Goal: Transaction & Acquisition: Book appointment/travel/reservation

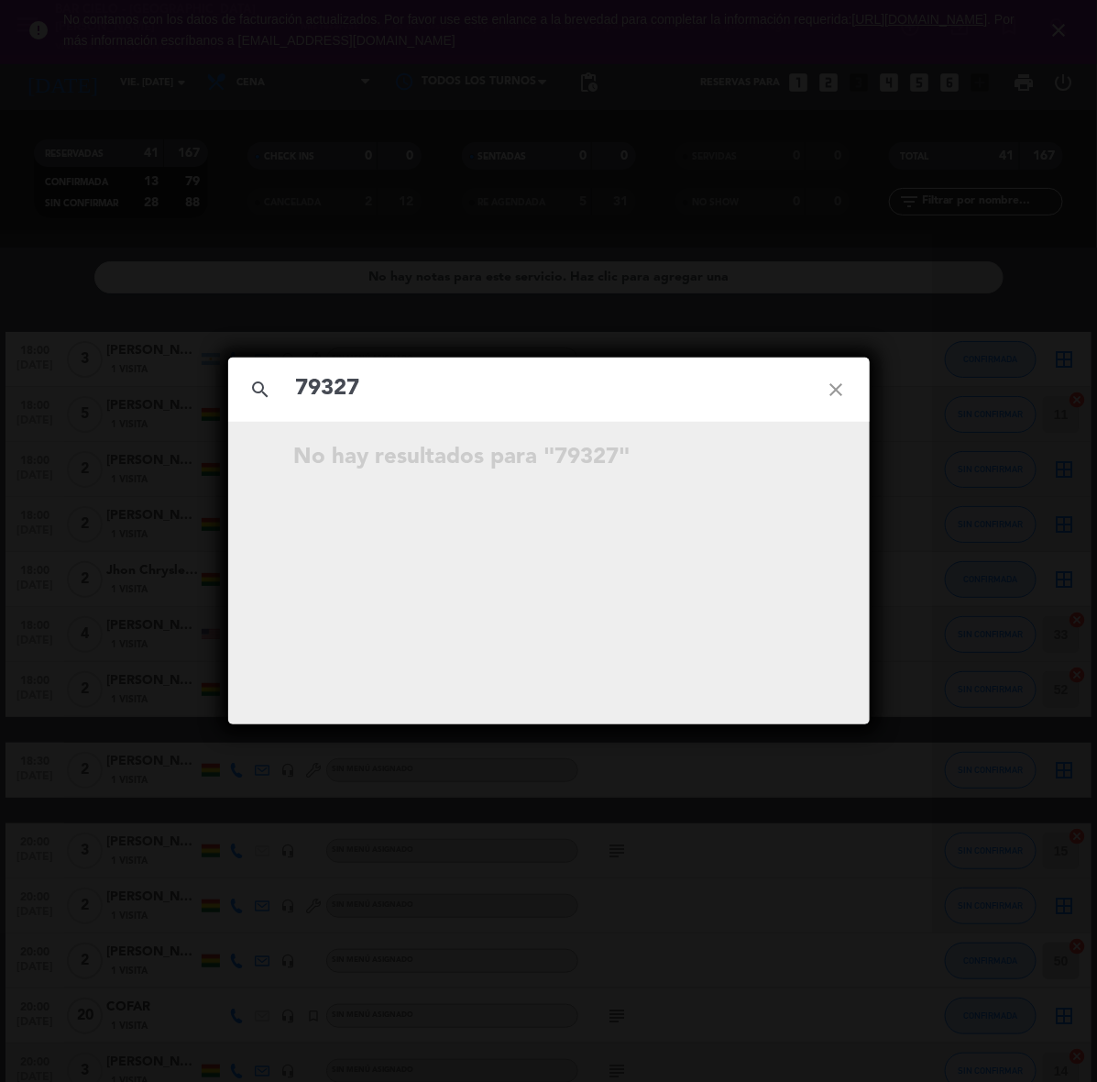
scroll to position [1751, 0]
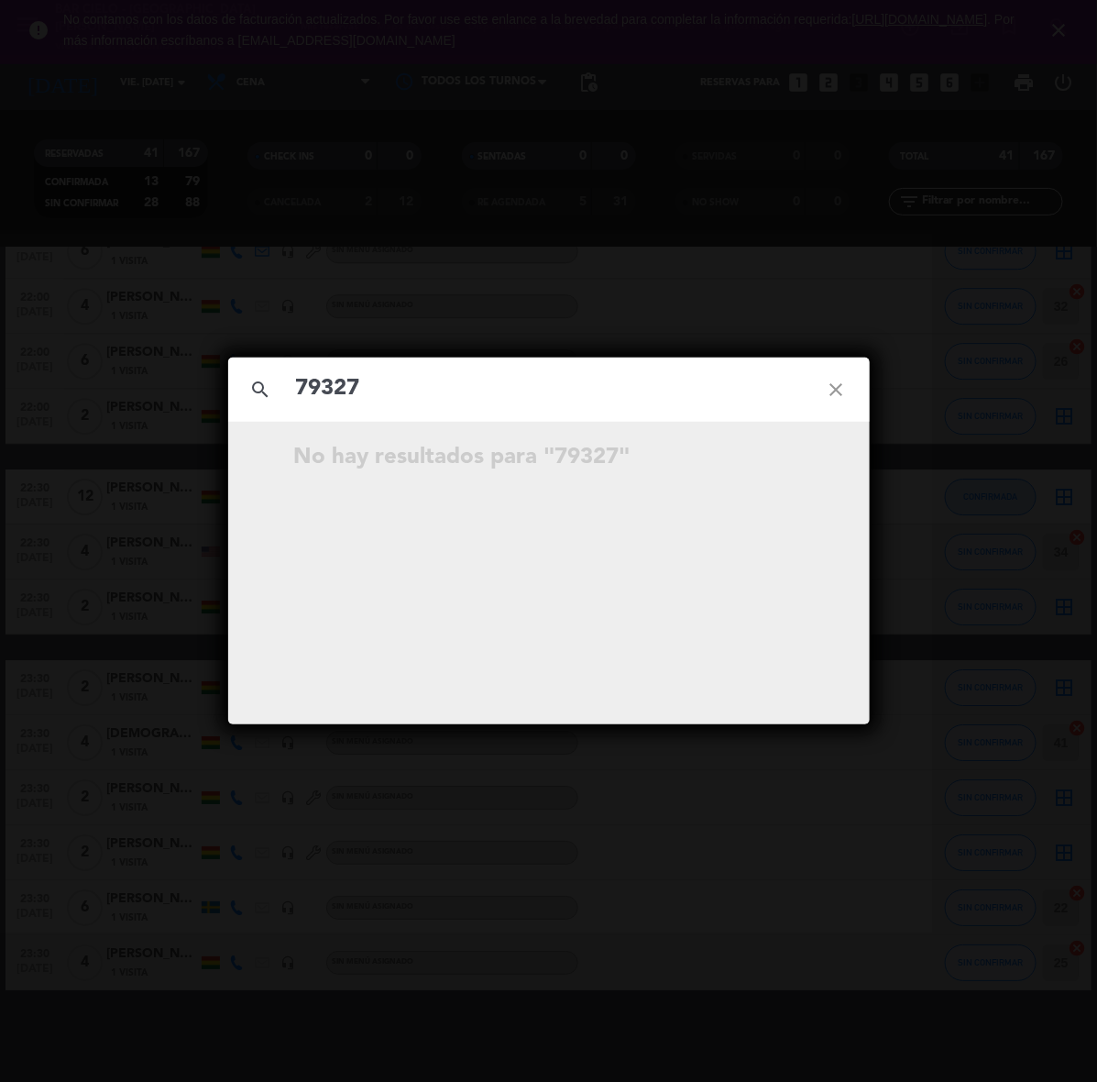
click at [738, 317] on div "search 79327 close No hay resultados para "79327"" at bounding box center [548, 541] width 1097 height 1082
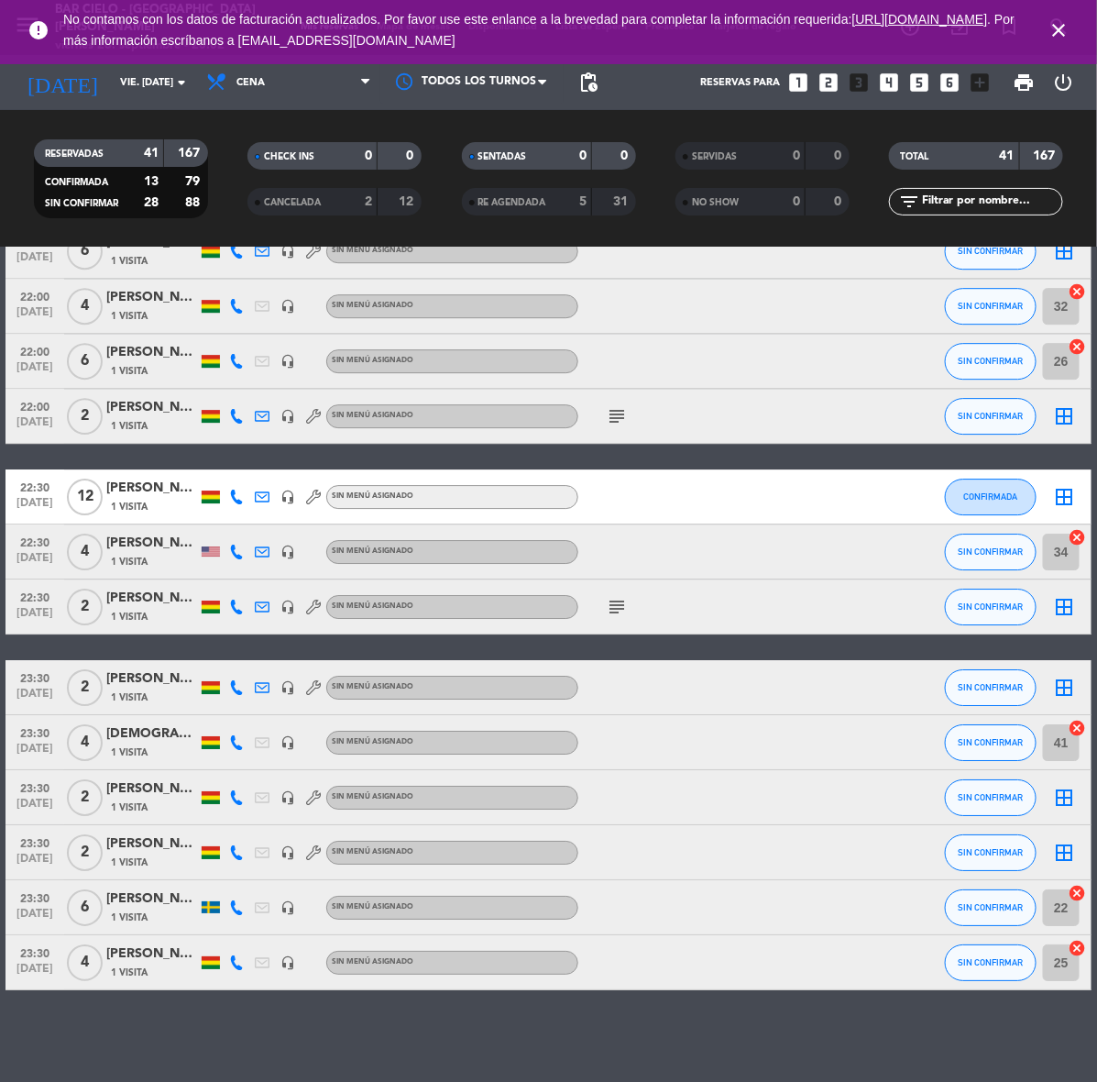
click at [961, 76] on icon "looks_6" at bounding box center [951, 83] width 24 height 24
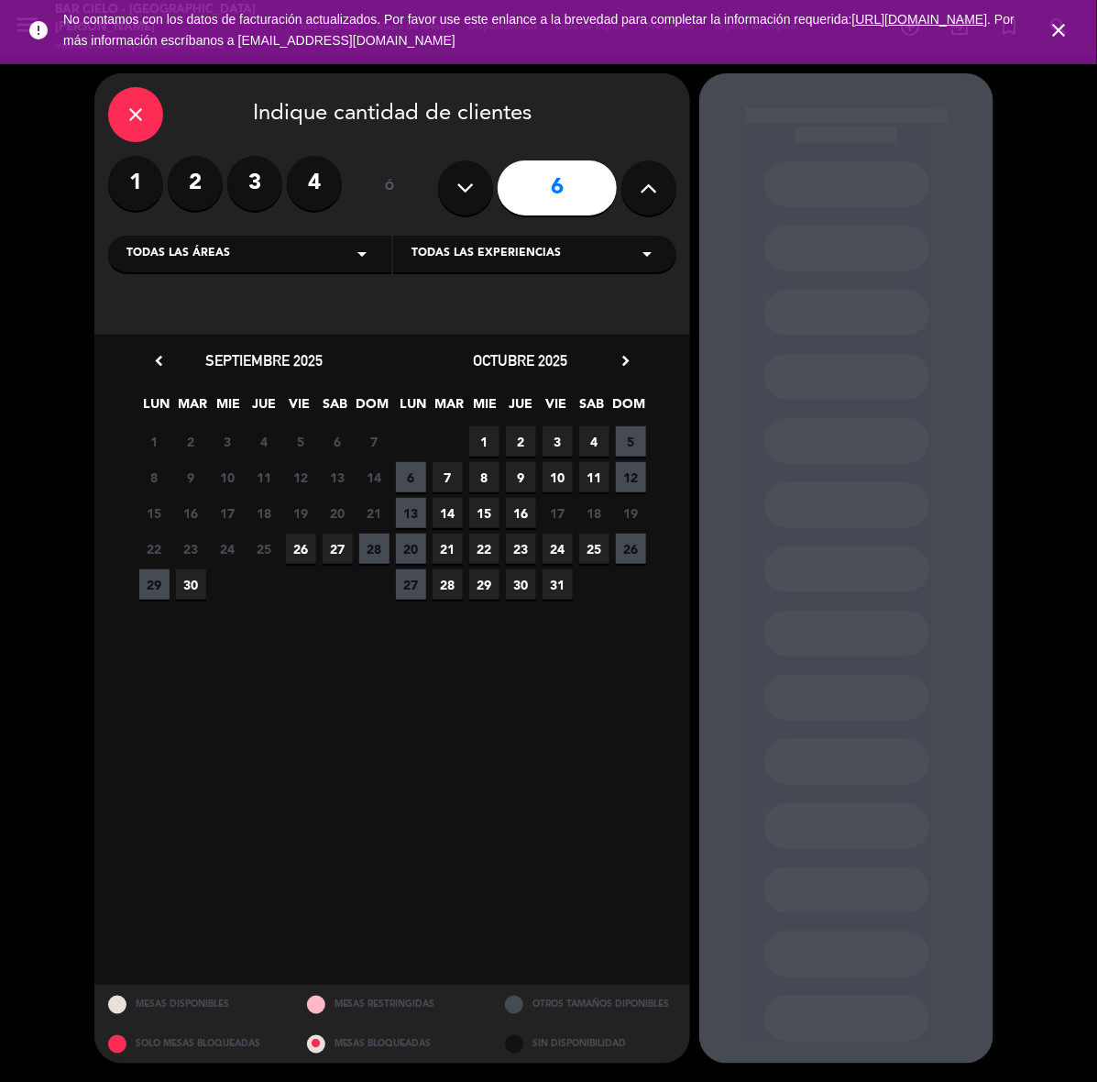
click at [183, 589] on span "30" at bounding box center [191, 584] width 30 height 30
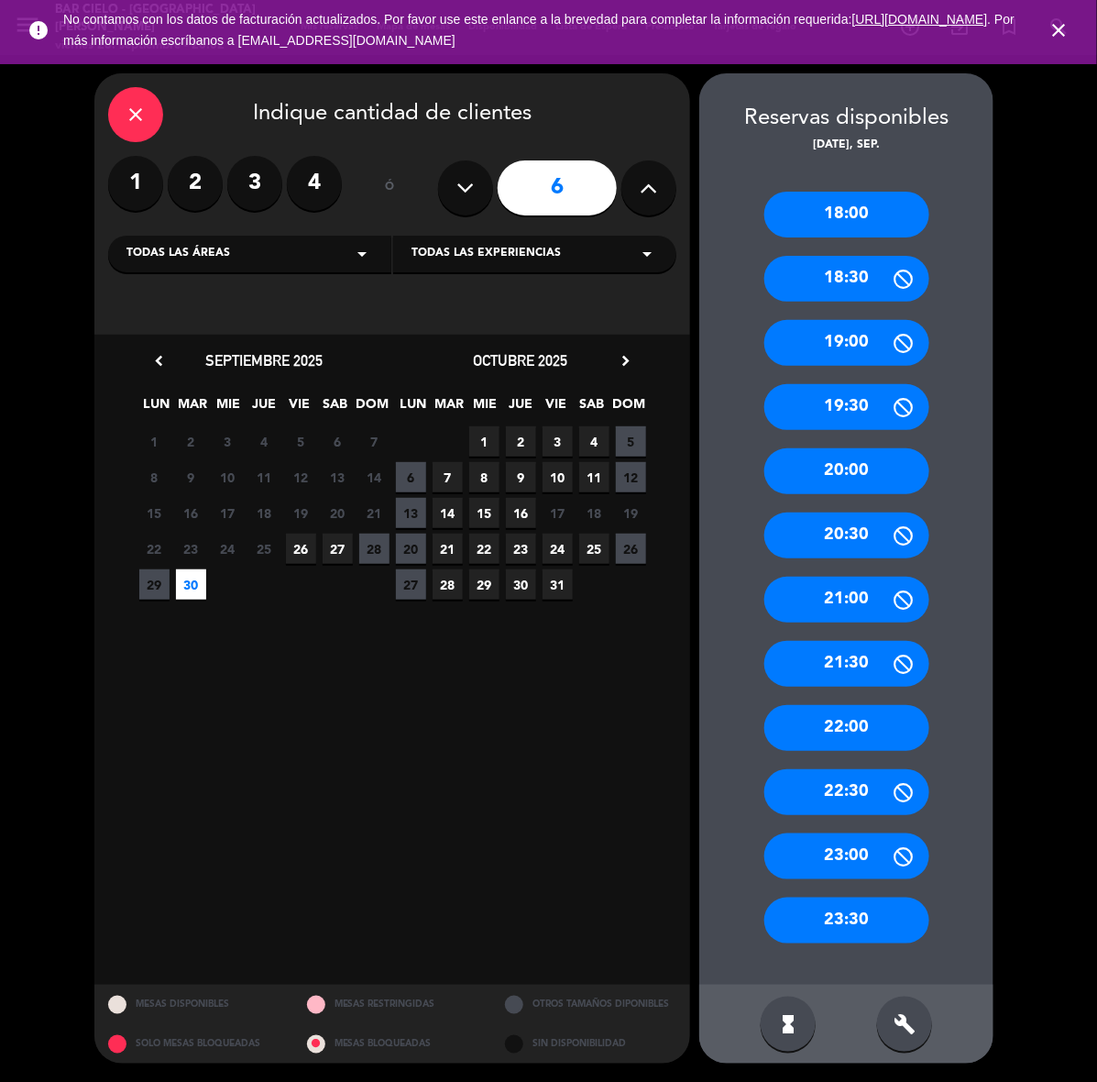
click at [894, 727] on div "22:00" at bounding box center [846, 728] width 165 height 46
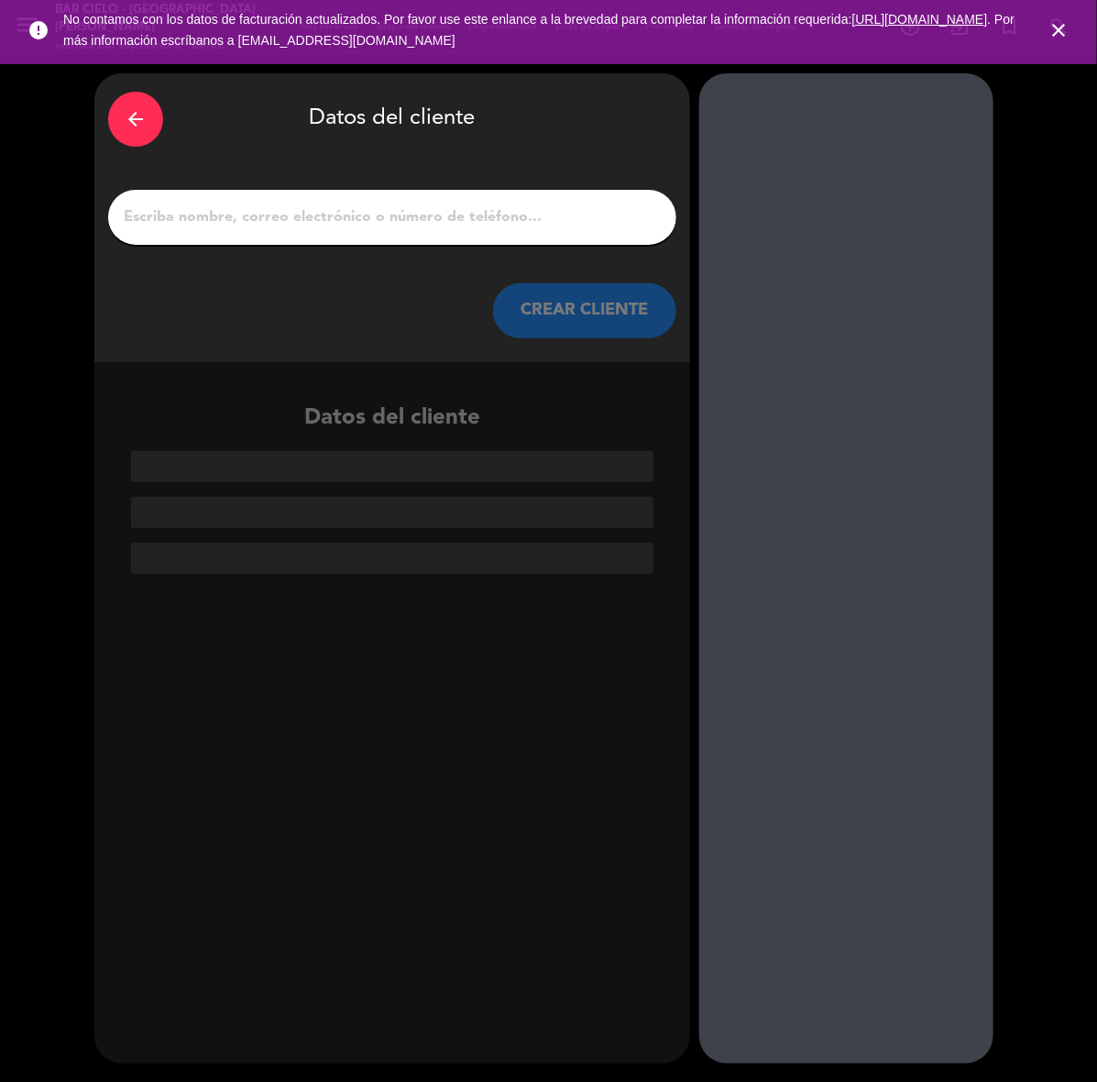
click at [445, 223] on input "1" at bounding box center [392, 217] width 541 height 26
paste input "[PERSON_NAME] [PERSON_NAME]"
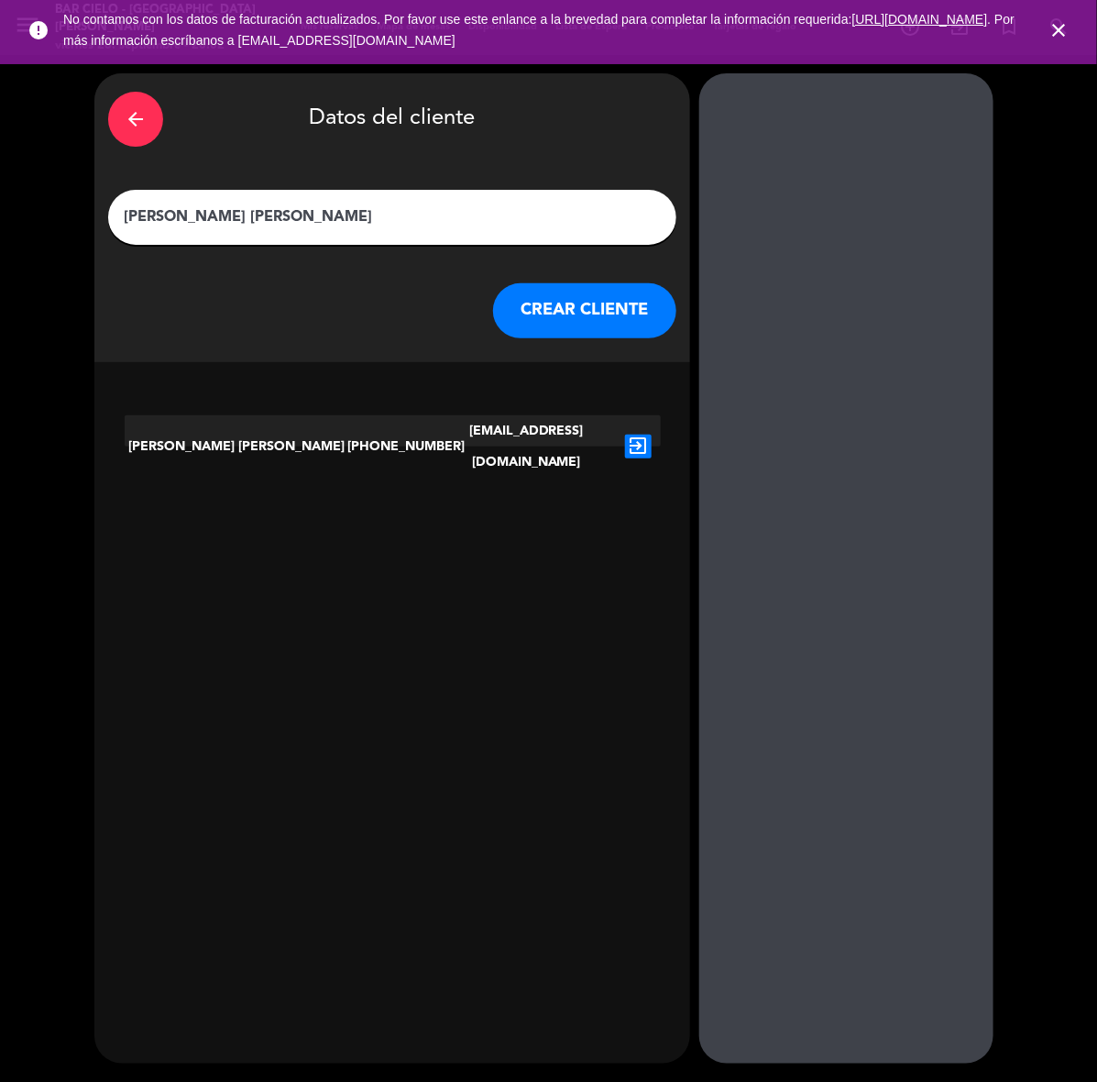
type input "[PERSON_NAME] [PERSON_NAME]"
click at [642, 434] on icon "exit_to_app" at bounding box center [638, 446] width 27 height 24
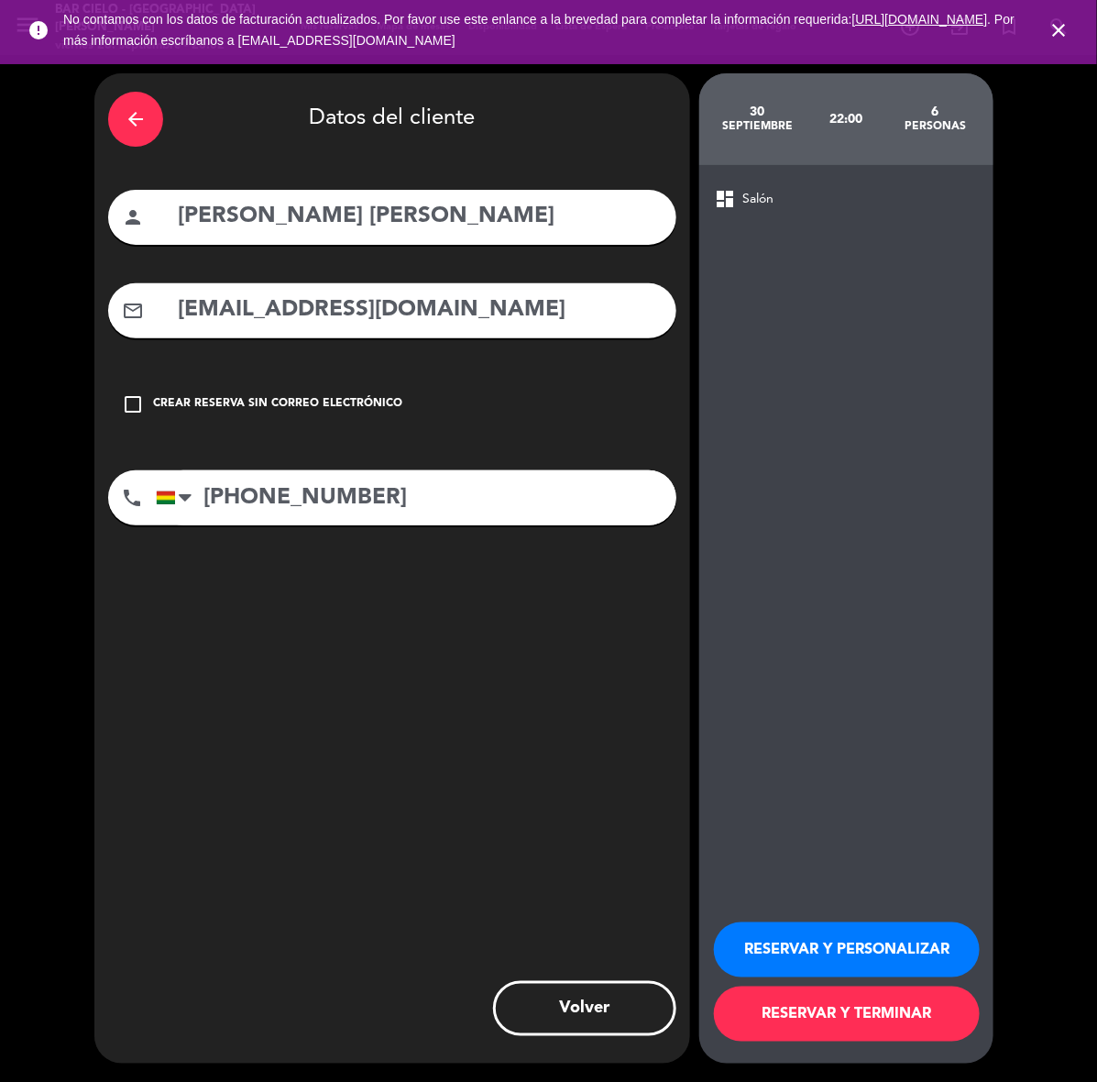
click at [869, 958] on button "RESERVAR Y PERSONALIZAR" at bounding box center [847, 949] width 266 height 55
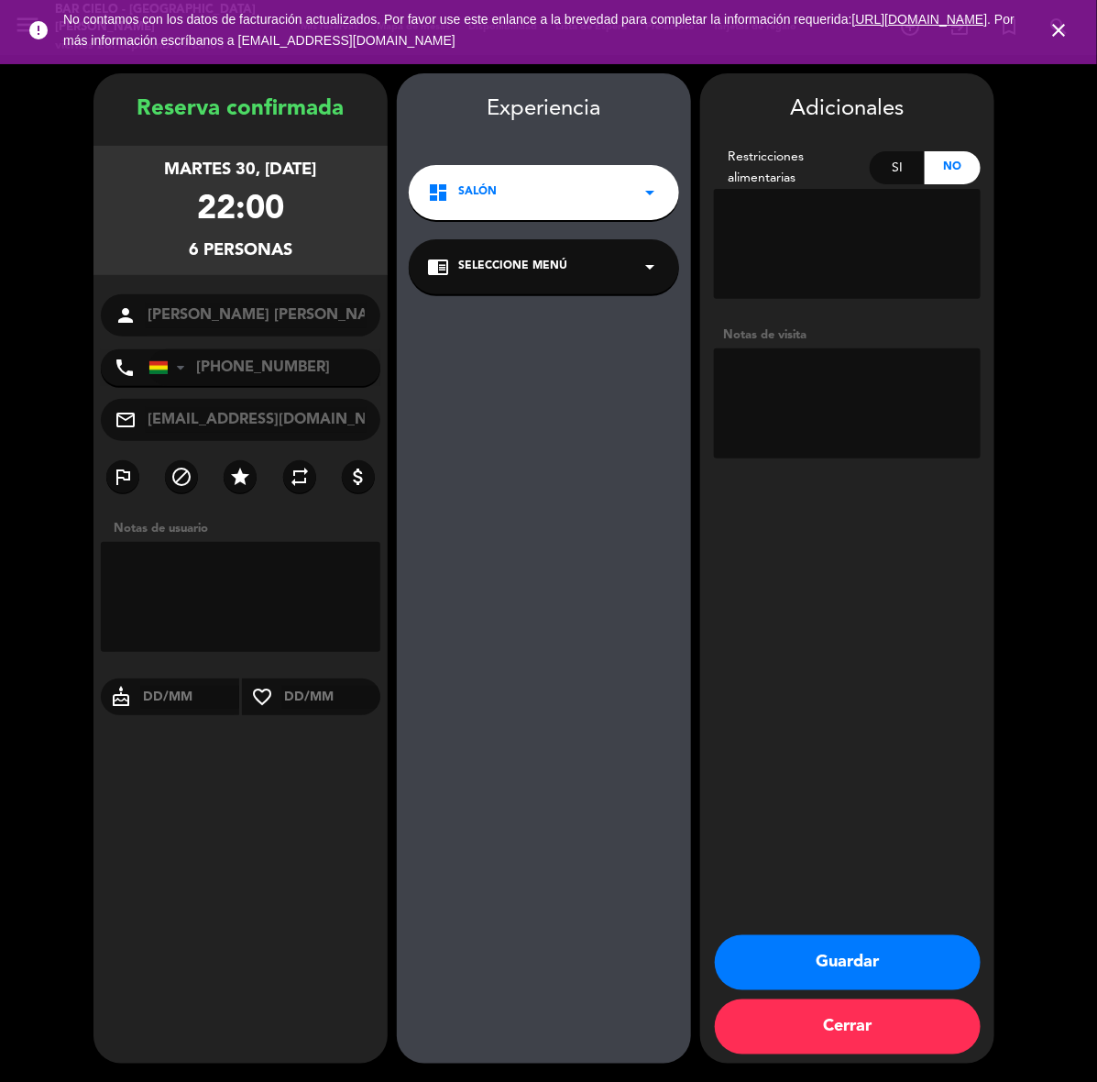
click at [881, 955] on button "Guardar" at bounding box center [848, 962] width 266 height 55
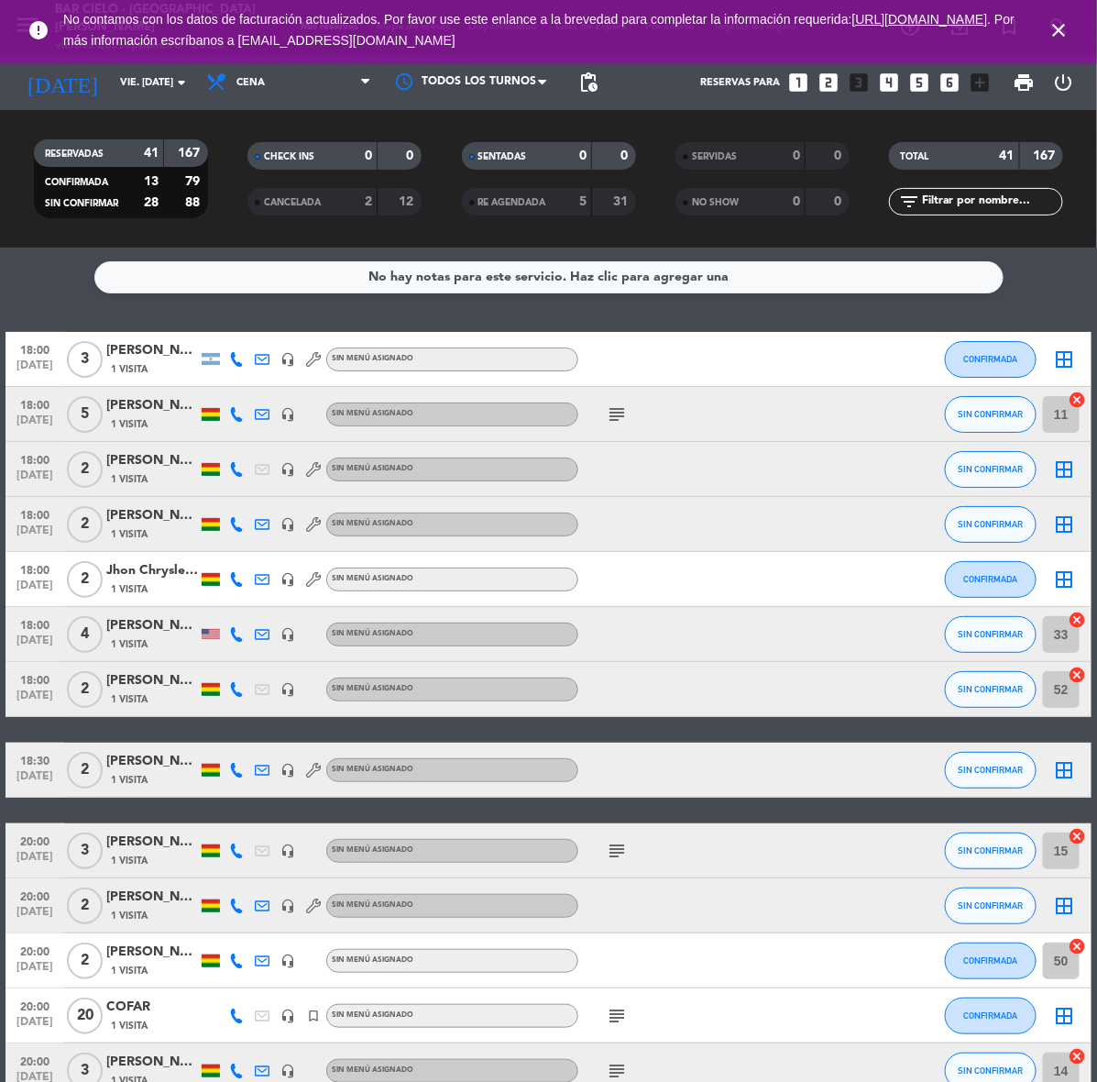
click at [837, 81] on icon "looks_two" at bounding box center [830, 83] width 24 height 24
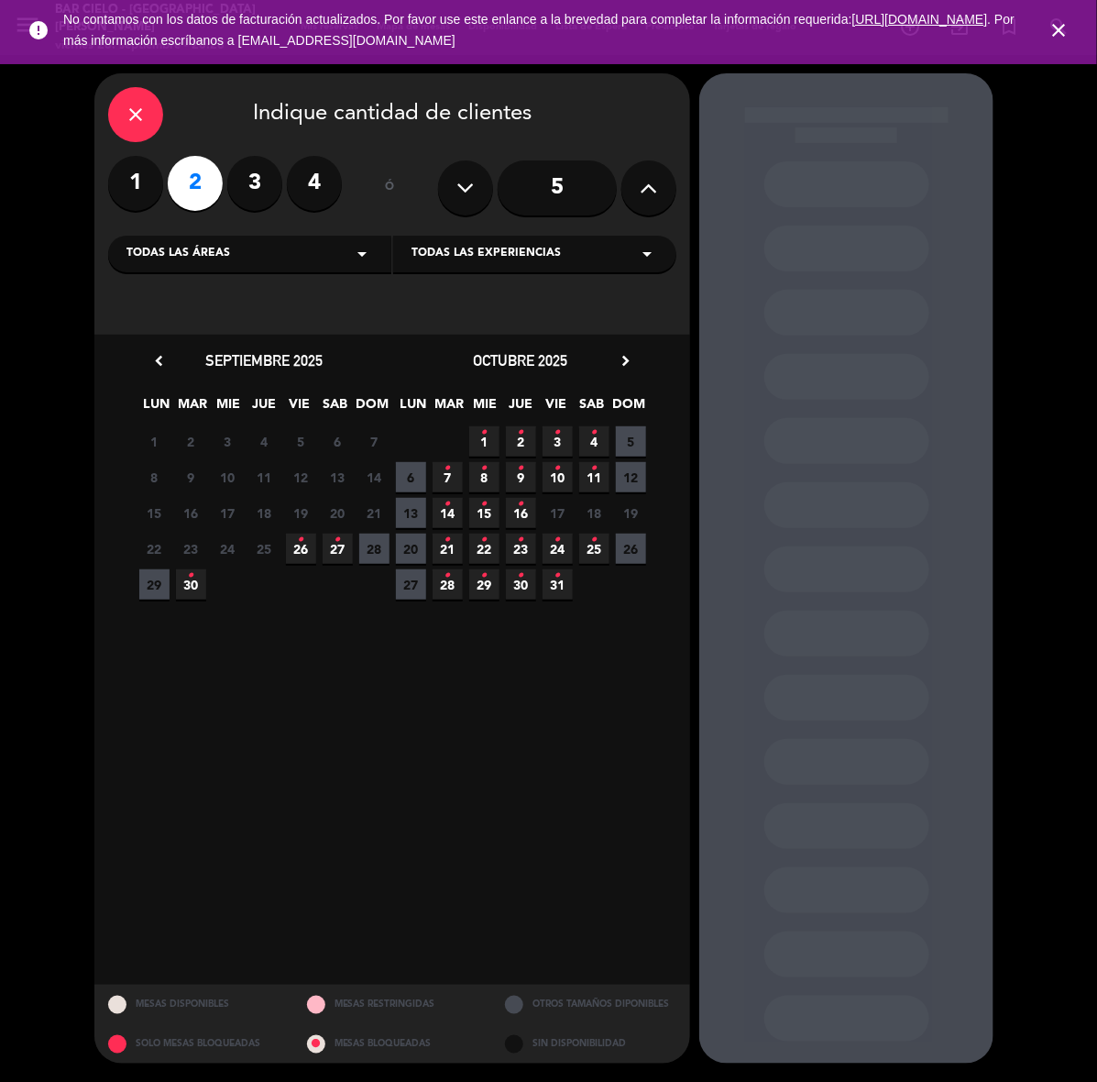
click at [190, 588] on span "30 •" at bounding box center [191, 584] width 30 height 30
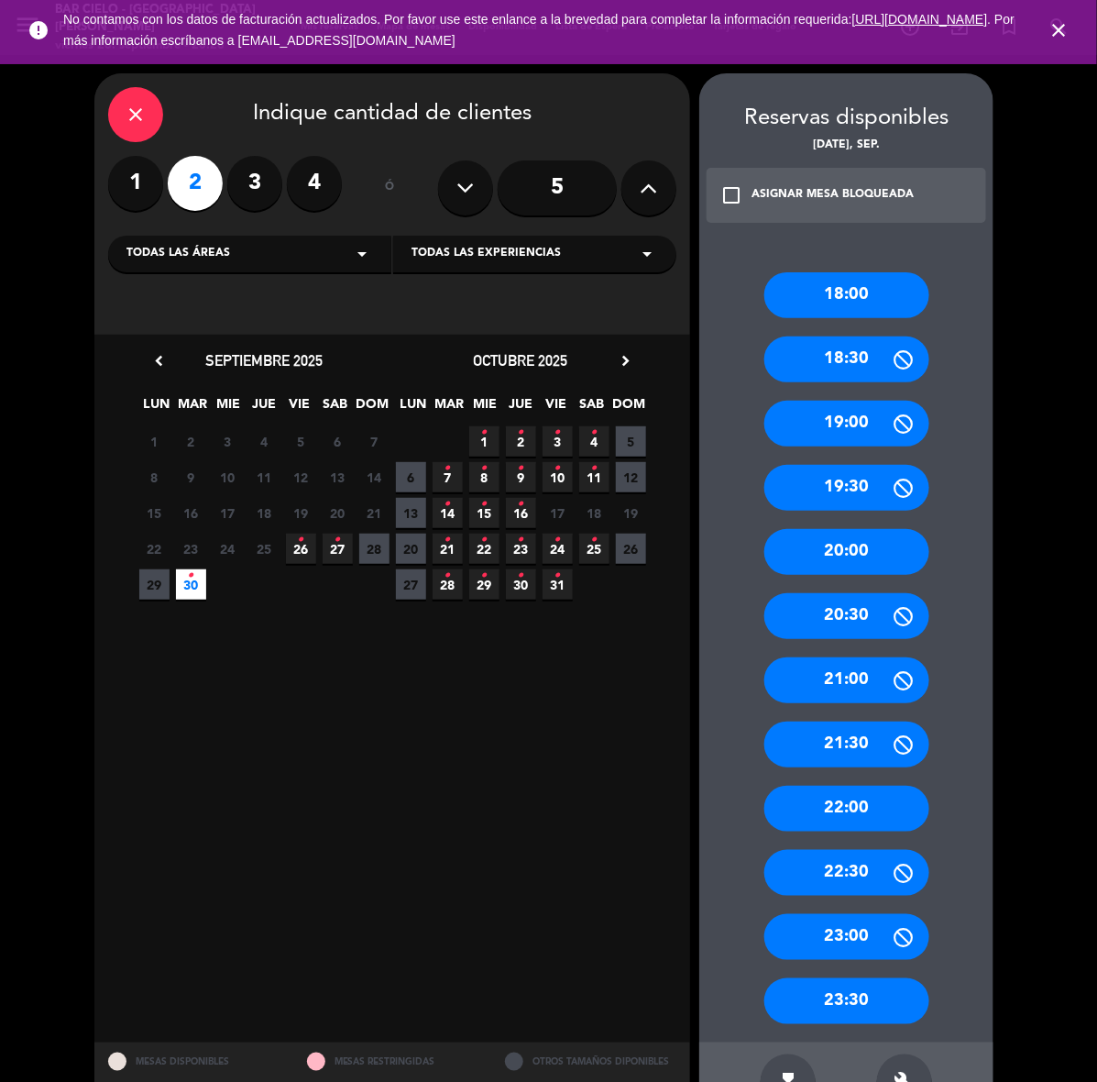
click at [869, 287] on div "18:00" at bounding box center [846, 295] width 165 height 46
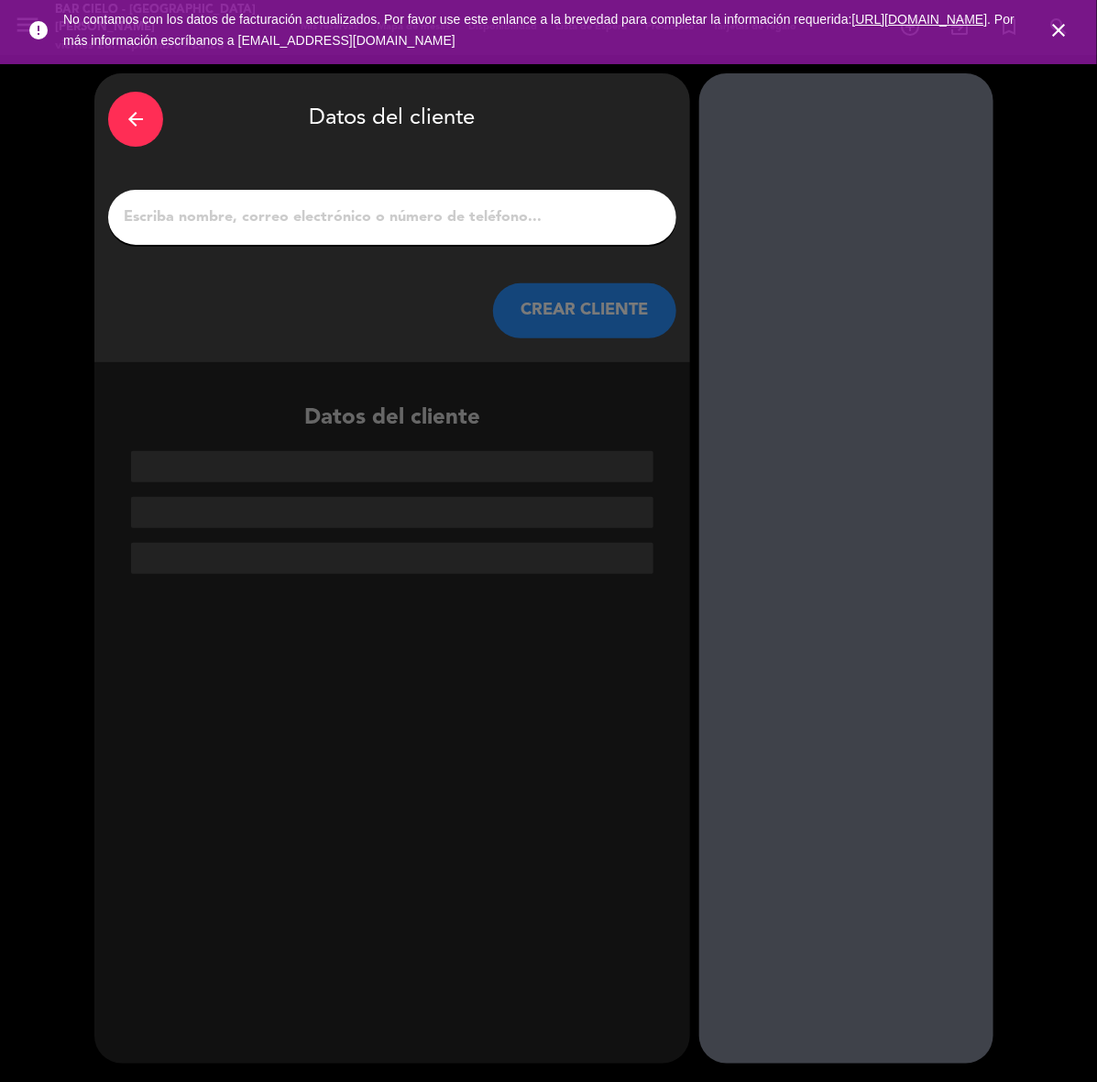
click at [555, 212] on input "1" at bounding box center [392, 217] width 541 height 26
paste input "[PERSON_NAME] Junior [PERSON_NAME]"
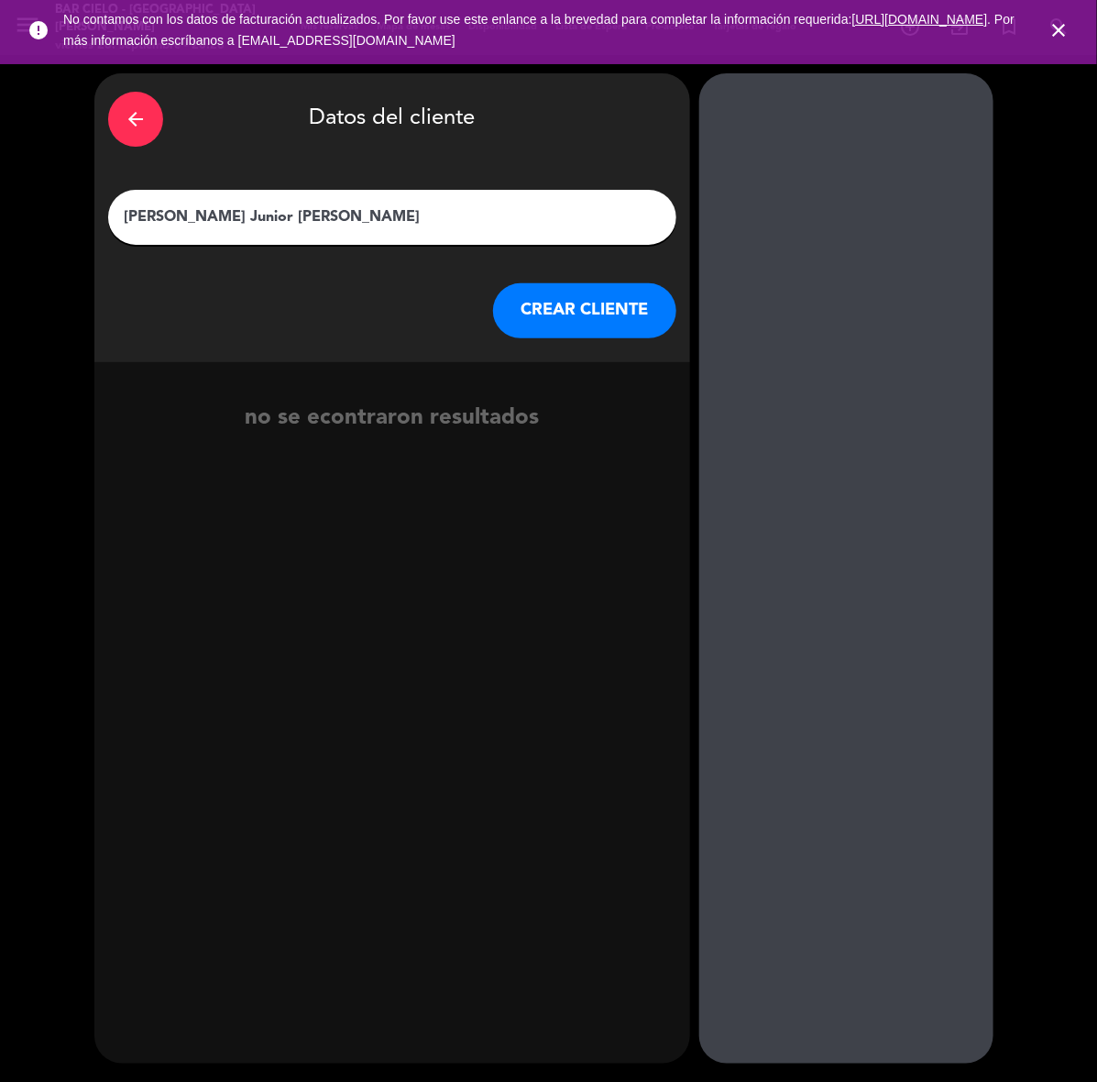
type input "[PERSON_NAME] Junior [PERSON_NAME]"
click at [580, 308] on button "CREAR CLIENTE" at bounding box center [584, 310] width 183 height 55
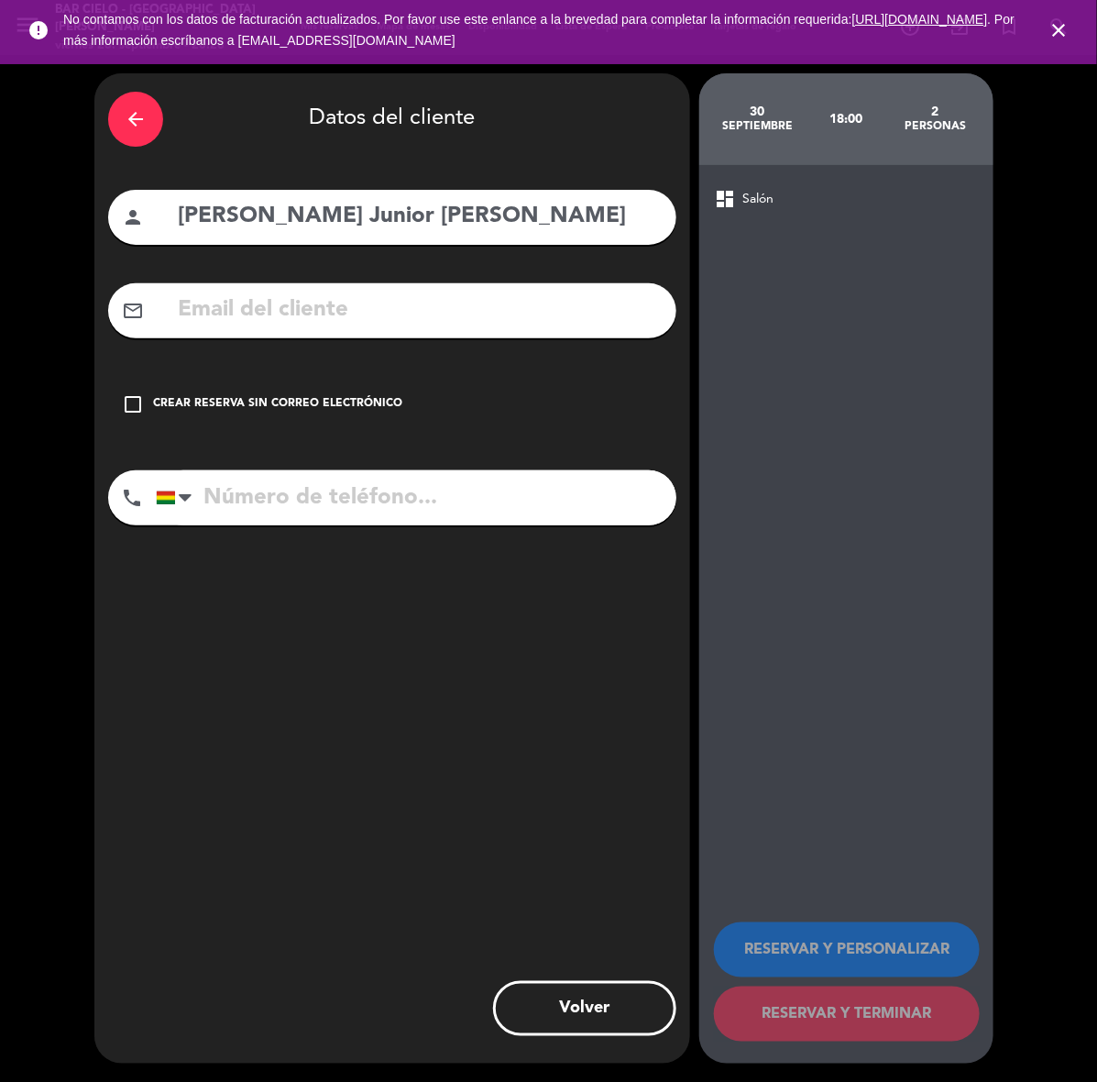
paste input "[EMAIL_ADDRESS][DOMAIN_NAME]"
click at [580, 308] on input "text" at bounding box center [419, 310] width 487 height 38
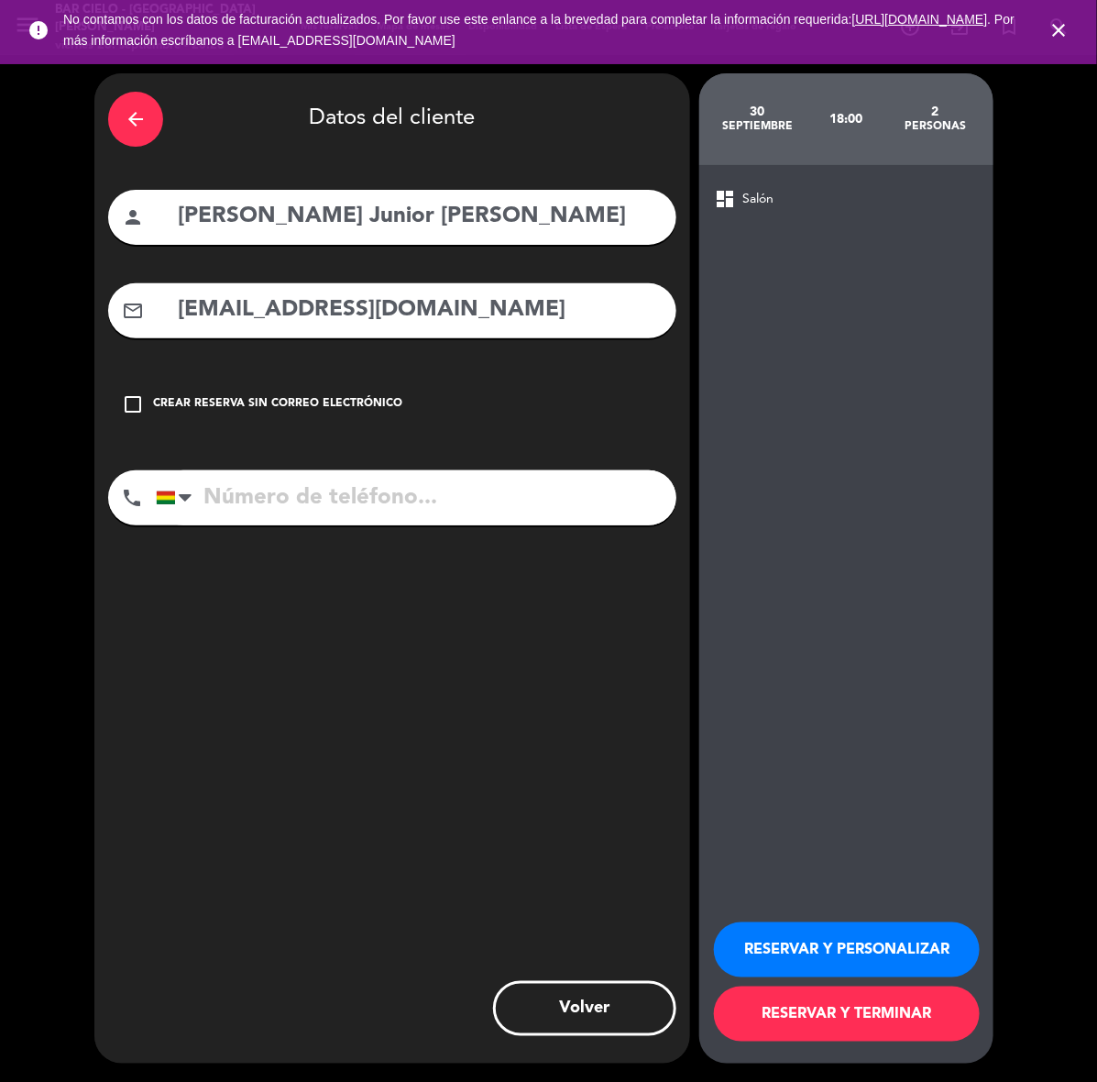
type input "[EMAIL_ADDRESS][DOMAIN_NAME]"
click at [449, 472] on input "tel" at bounding box center [416, 497] width 521 height 55
paste input "72175907"
type input "72175907"
click at [807, 946] on button "RESERVAR Y PERSONALIZAR" at bounding box center [847, 949] width 266 height 55
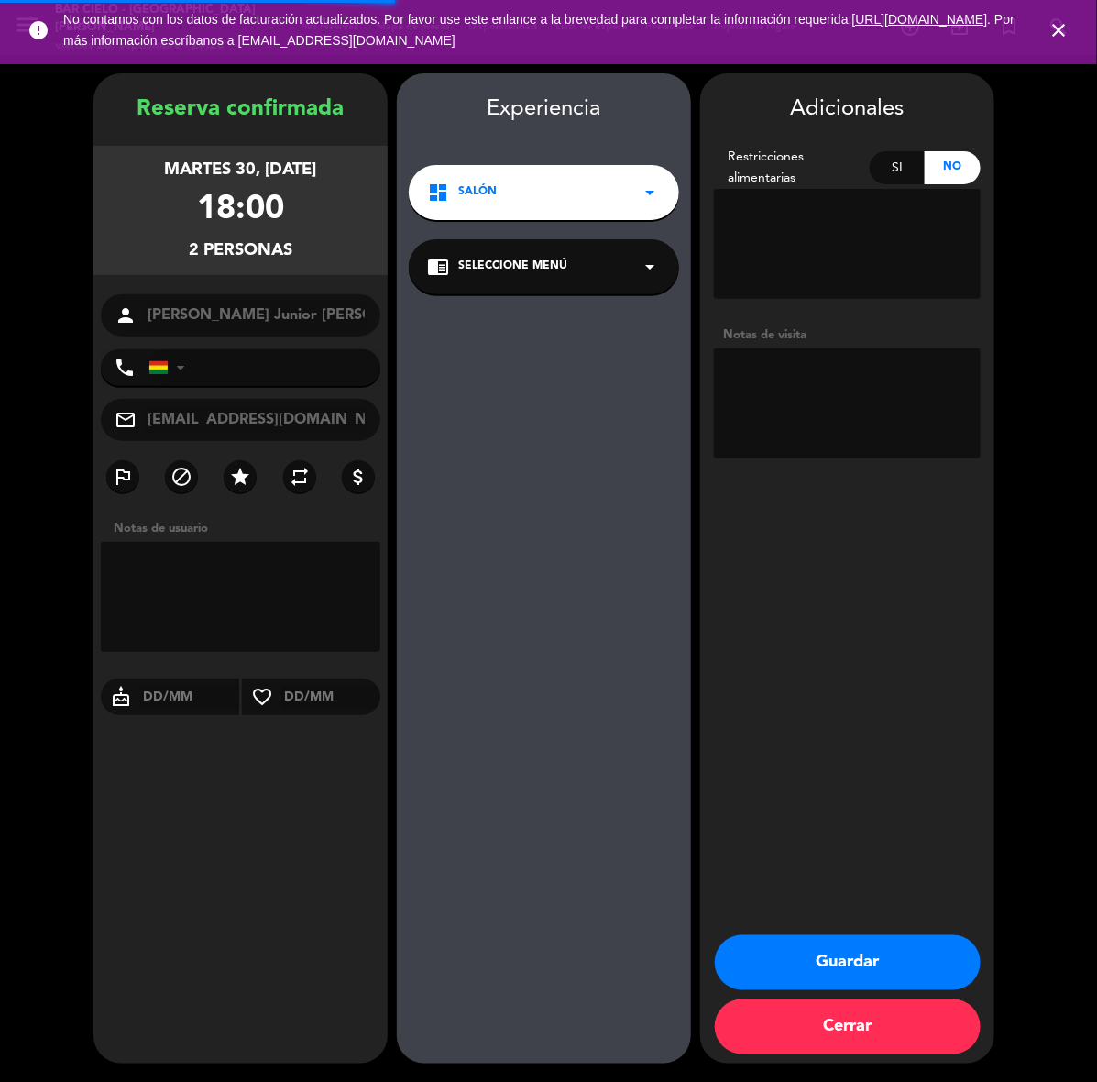
type input "[PHONE_NUMBER]"
drag, startPoint x: 922, startPoint y: 969, endPoint x: 892, endPoint y: 960, distance: 31.6
click at [922, 969] on button "Guardar" at bounding box center [848, 962] width 266 height 55
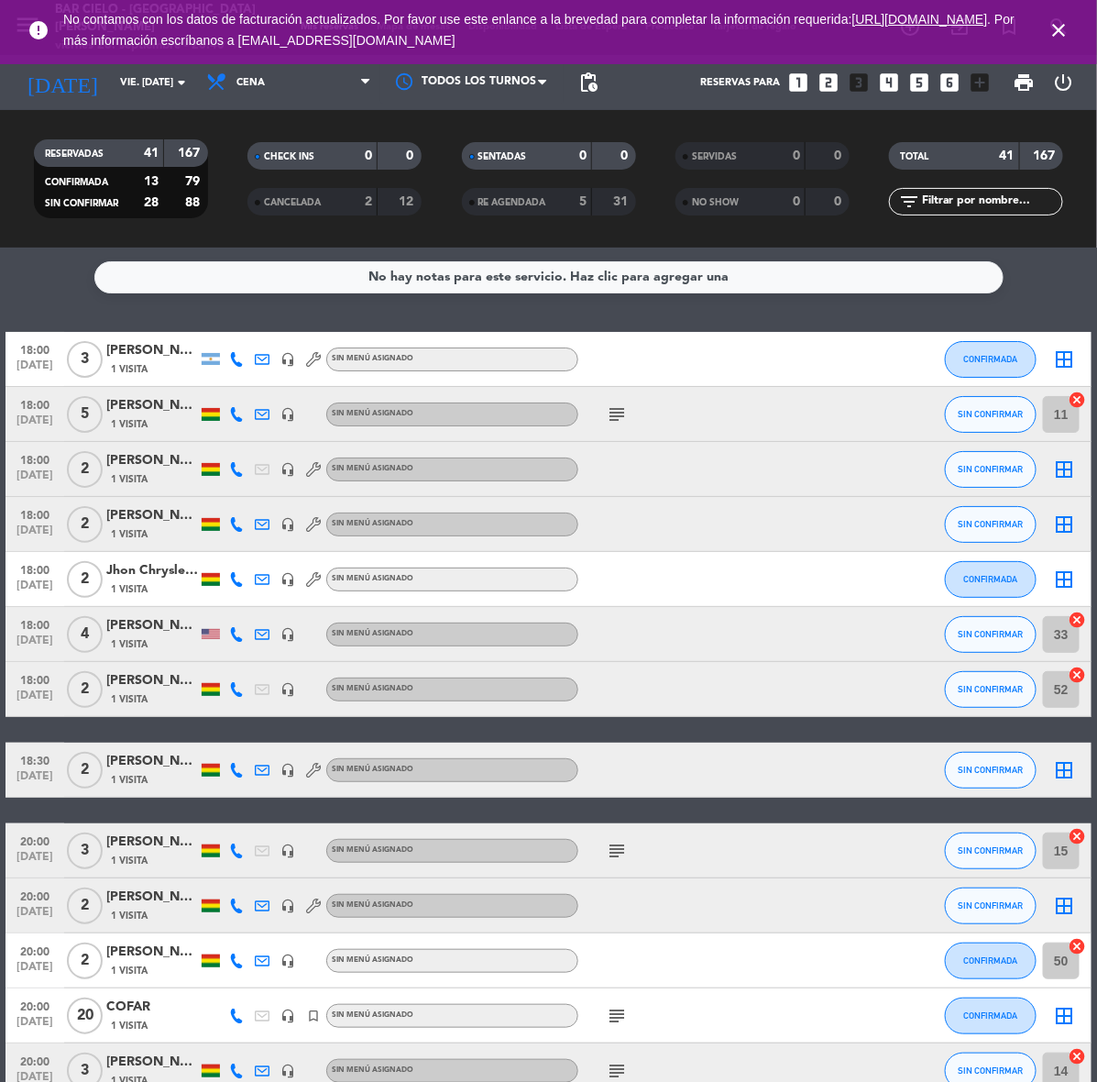
click at [945, 74] on icon "looks_6" at bounding box center [951, 83] width 24 height 24
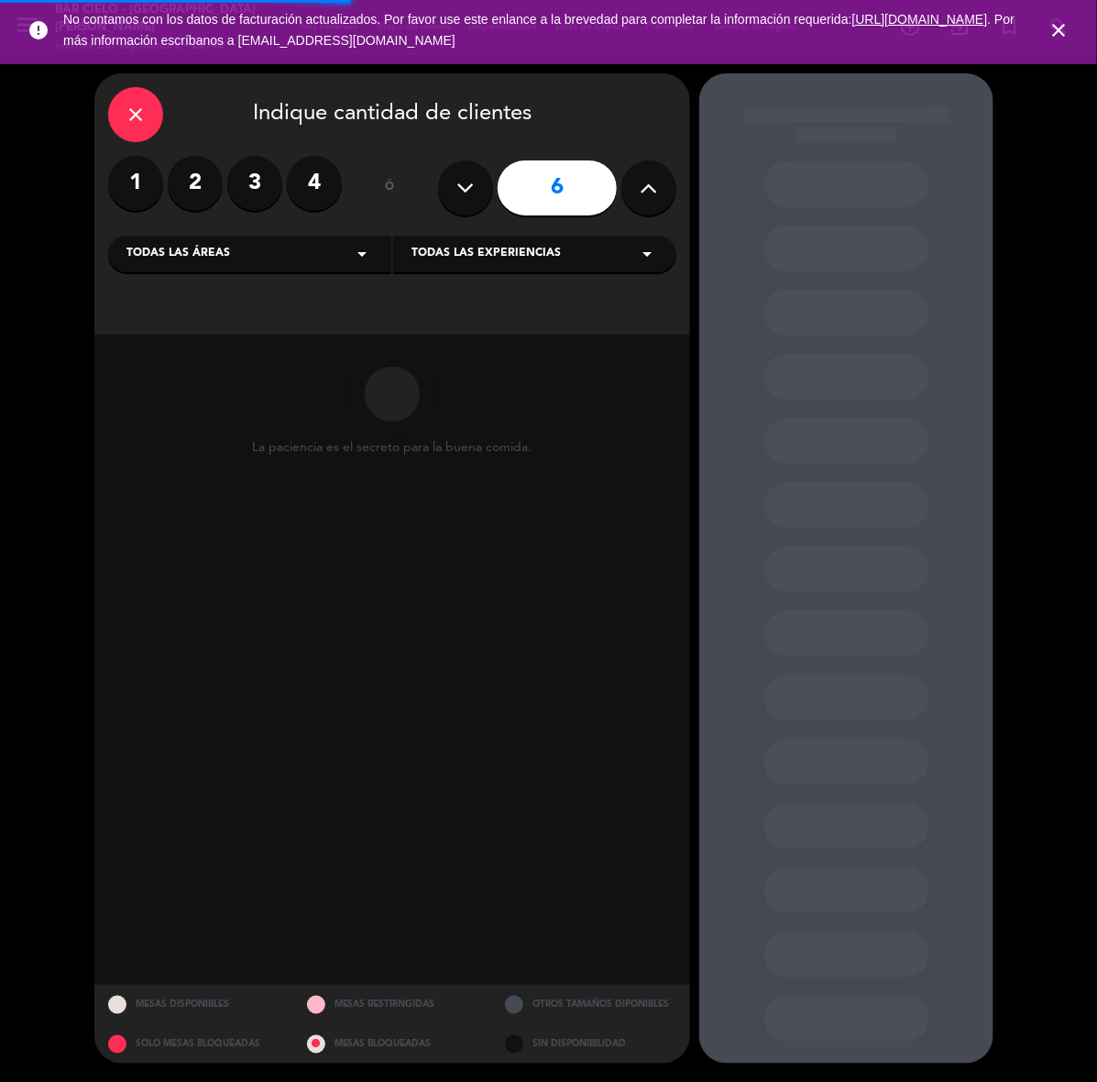
click at [660, 177] on button at bounding box center [648, 187] width 55 height 55
click at [667, 176] on button at bounding box center [648, 187] width 55 height 55
type input "10"
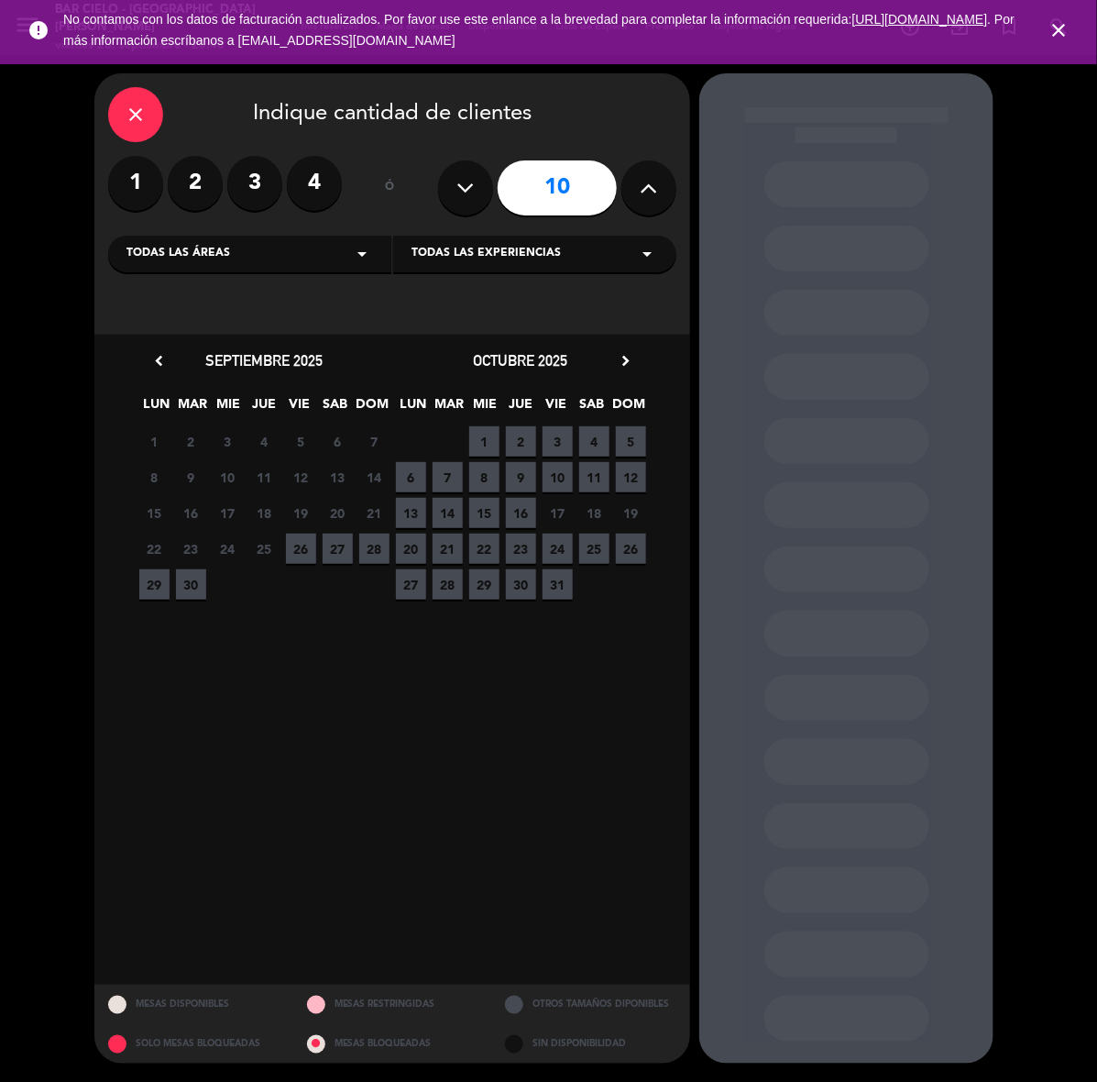
click at [188, 588] on span "30" at bounding box center [191, 584] width 30 height 30
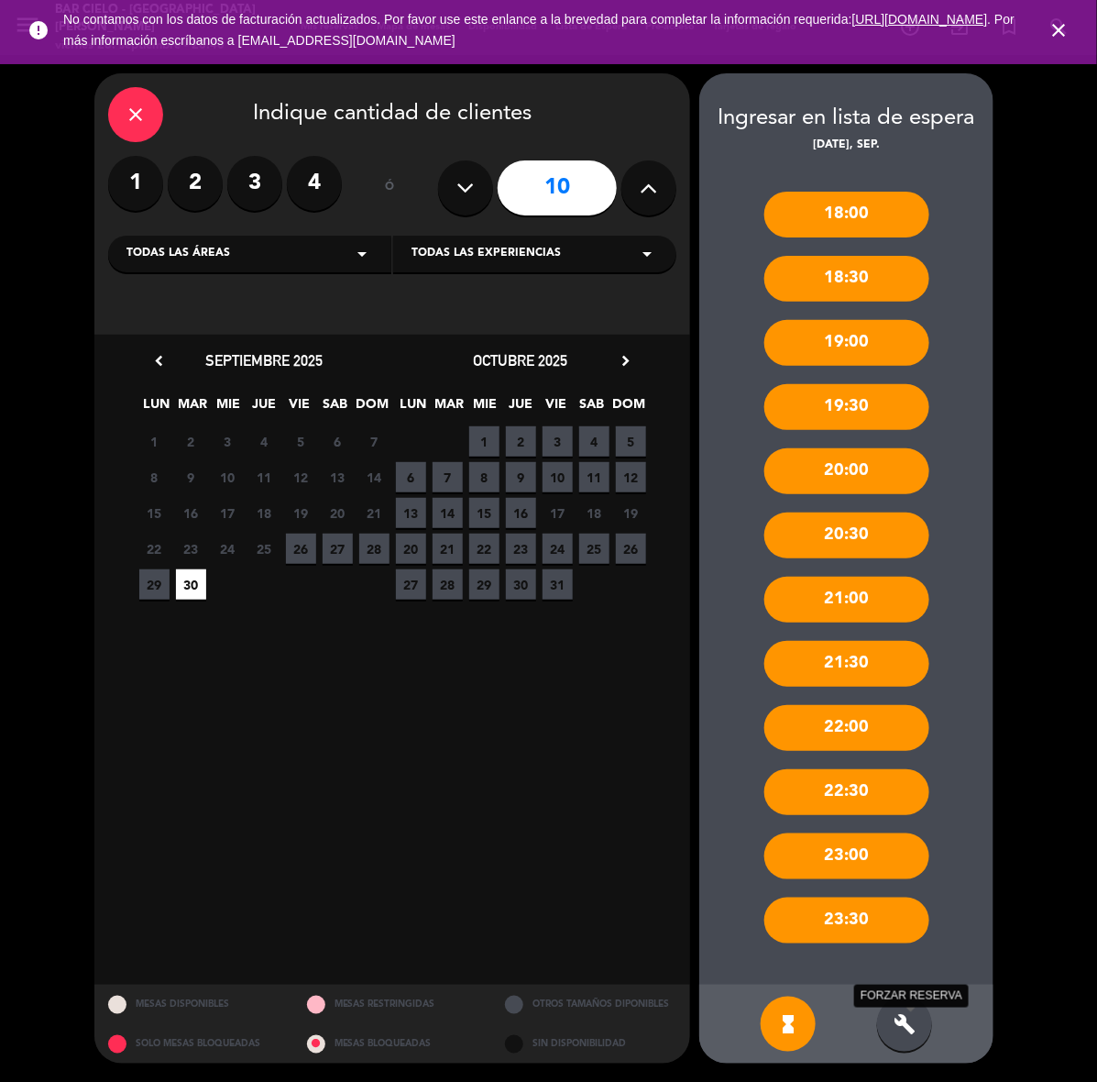
click at [910, 1024] on icon "build" at bounding box center [905, 1024] width 22 height 22
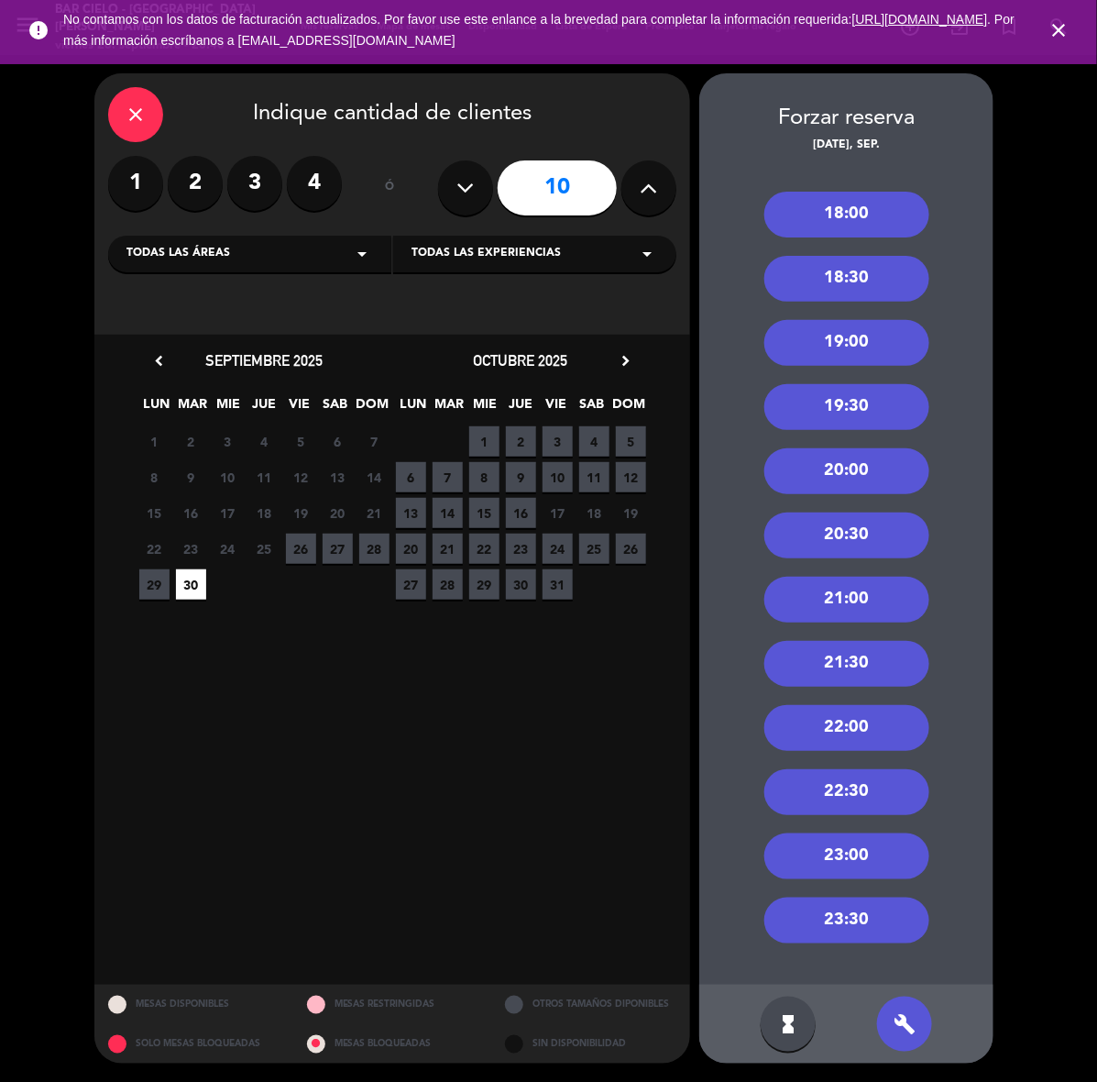
click at [818, 465] on div "20:00" at bounding box center [846, 471] width 165 height 46
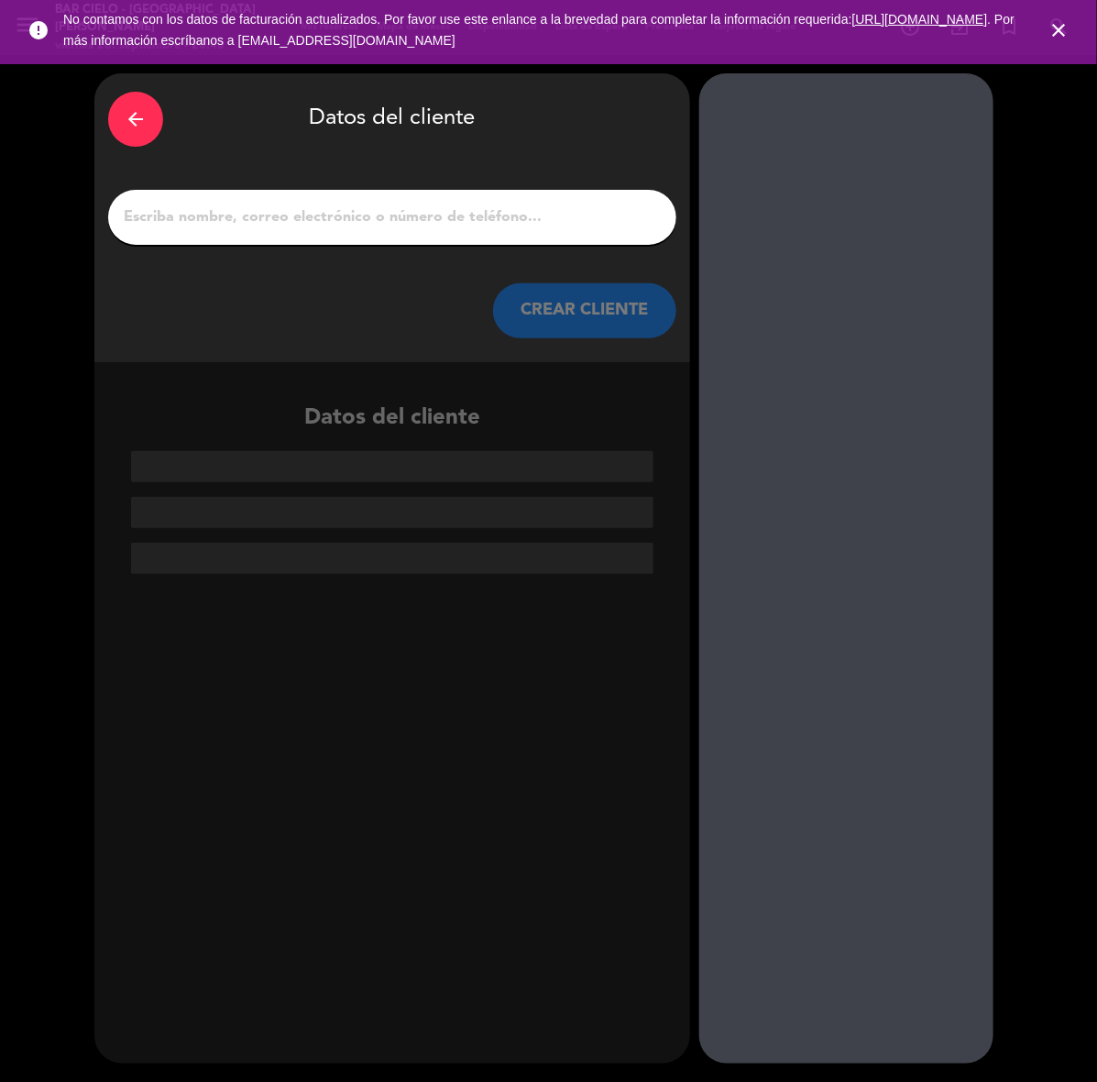
click at [349, 204] on input "1" at bounding box center [392, 217] width 541 height 26
paste input "[PERSON_NAME] [PERSON_NAME]"
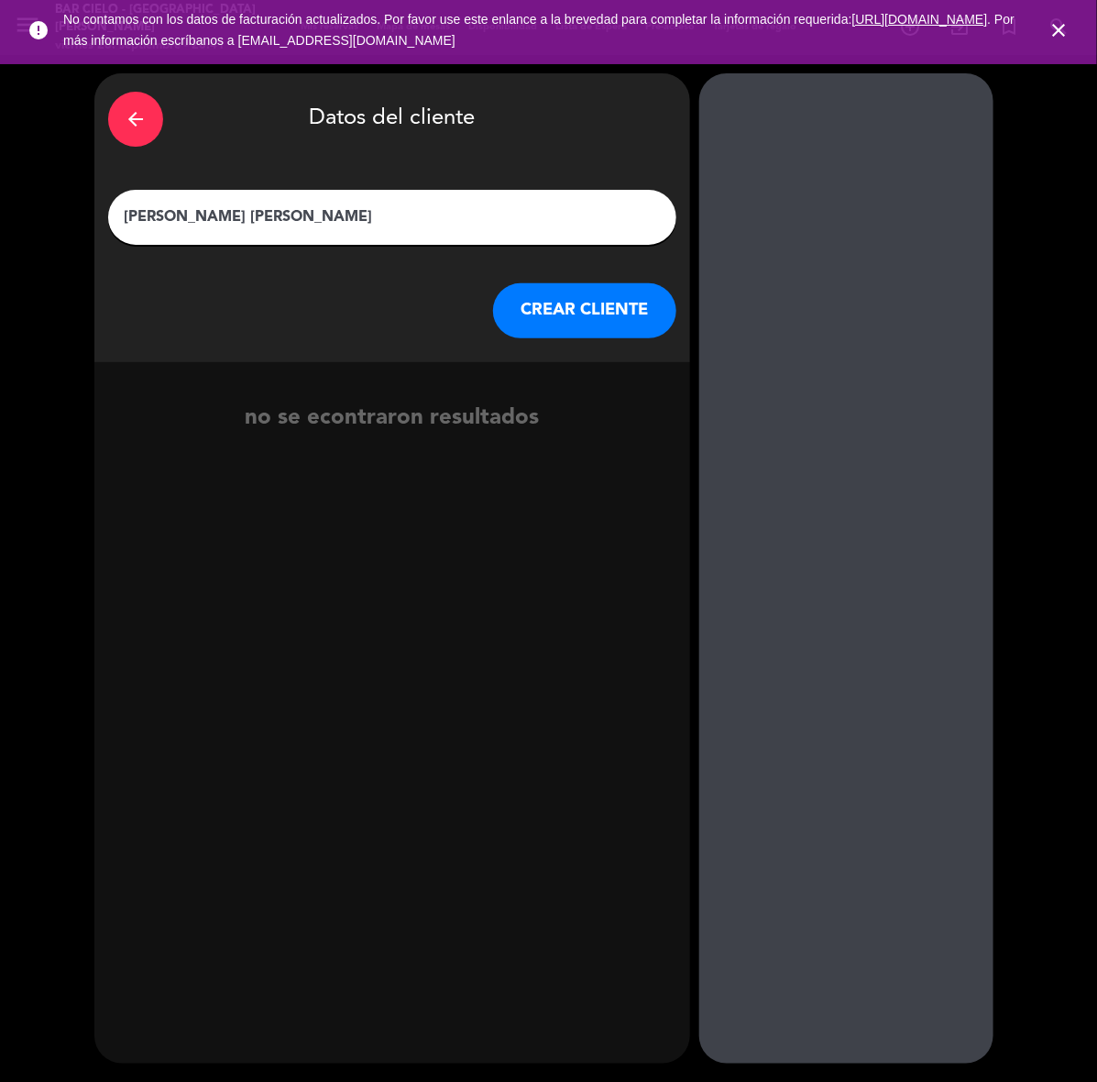
type input "[PERSON_NAME] [PERSON_NAME]"
click at [619, 318] on button "CREAR CLIENTE" at bounding box center [584, 310] width 183 height 55
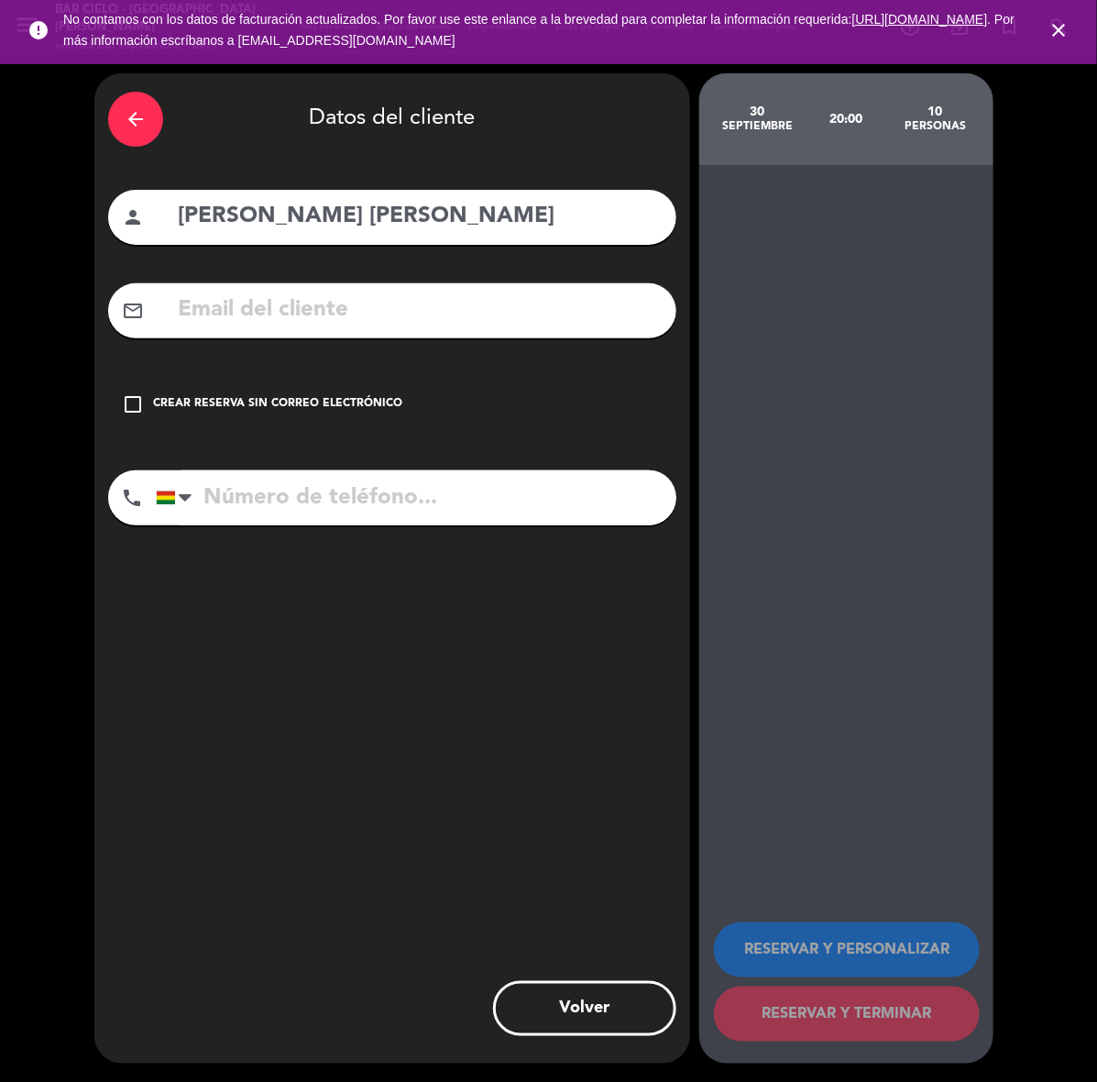
click at [192, 321] on input "text" at bounding box center [419, 310] width 487 height 38
paste input "[PERSON_NAME][EMAIL_ADDRESS][PERSON_NAME][DOMAIN_NAME]"
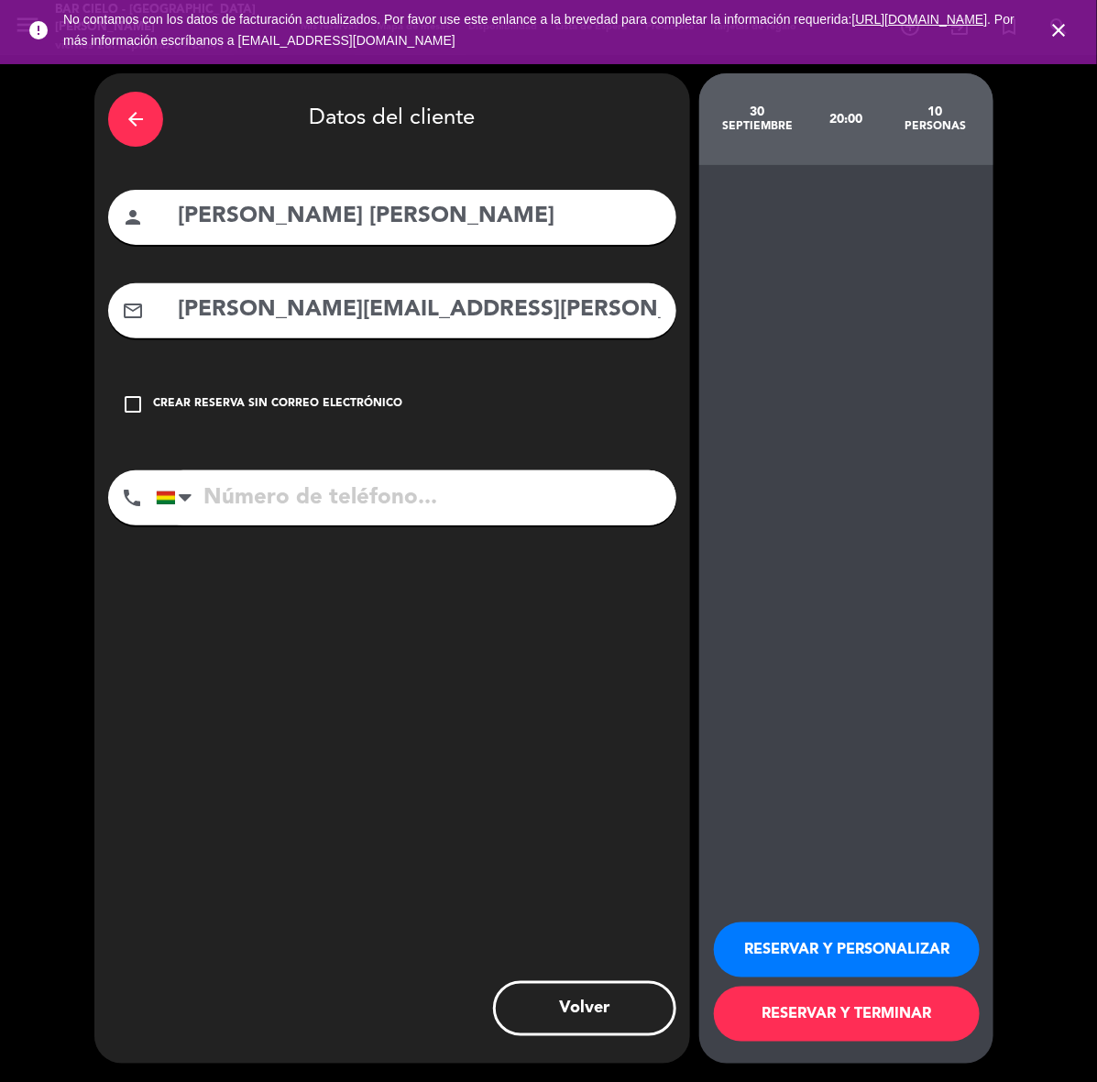
type input "[PERSON_NAME][EMAIL_ADDRESS][PERSON_NAME][DOMAIN_NAME]"
click at [461, 506] on input "tel" at bounding box center [416, 497] width 521 height 55
paste input "78110764"
type input "78110764"
click at [825, 947] on button "RESERVAR Y PERSONALIZAR" at bounding box center [847, 949] width 266 height 55
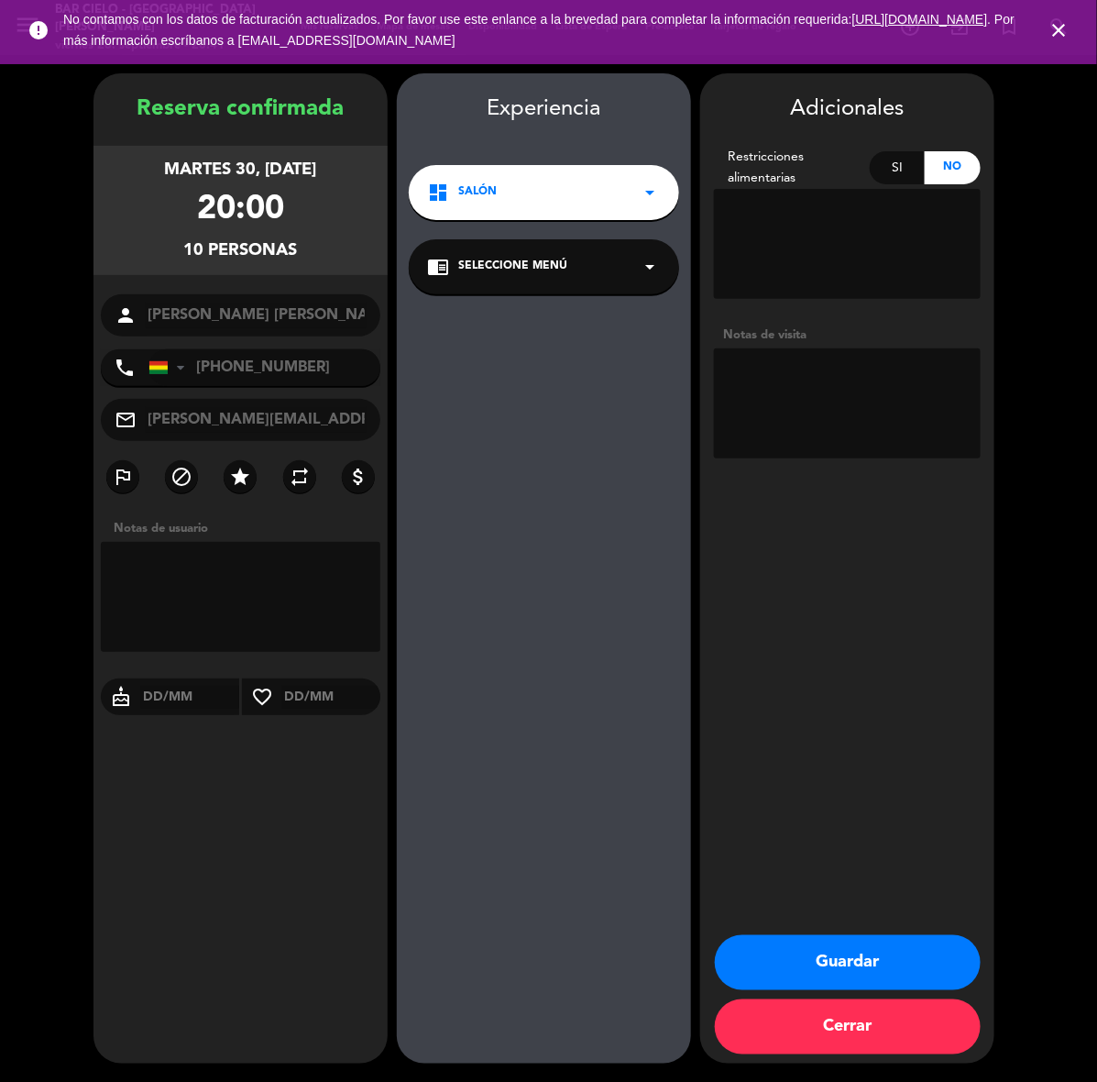
click at [860, 950] on button "Guardar" at bounding box center [848, 962] width 266 height 55
